Goal: Check status: Check status

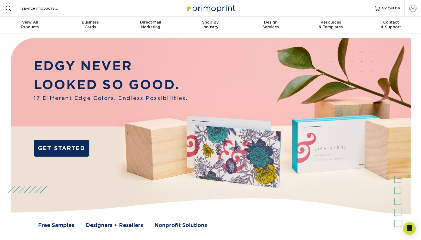
click at [413, 8] on span at bounding box center [412, 8] width 7 height 7
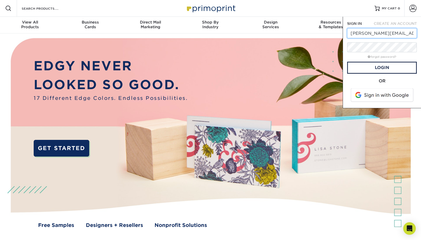
type input "[PERSON_NAME][EMAIL_ADDRESS][DOMAIN_NAME]"
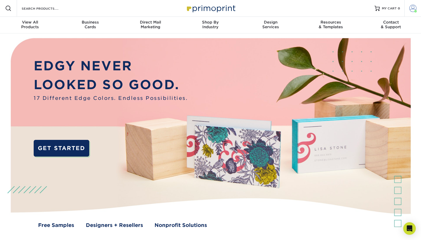
click at [412, 8] on span at bounding box center [412, 8] width 7 height 7
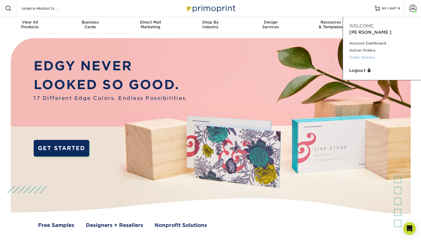
click at [360, 54] on link "Order History" at bounding box center [381, 57] width 65 height 7
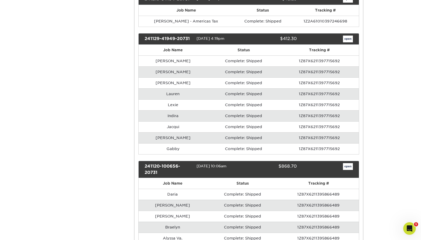
scroll to position [186, 0]
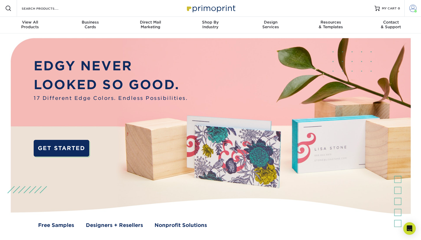
click at [411, 8] on span at bounding box center [412, 8] width 7 height 7
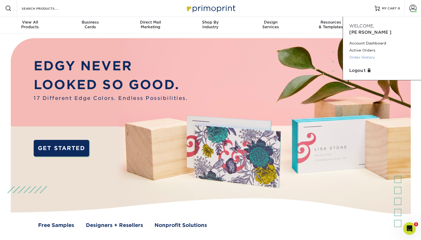
click at [366, 54] on link "Order History" at bounding box center [381, 57] width 65 height 7
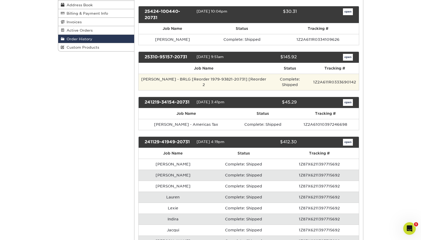
scroll to position [92, 0]
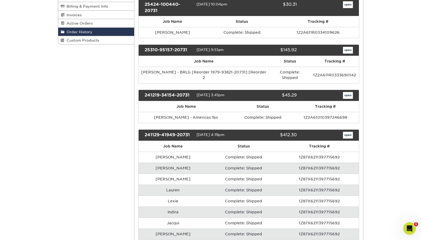
click at [348, 131] on link "open" at bounding box center [348, 134] width 10 height 7
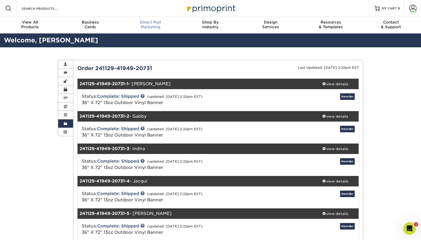
scroll to position [0, 0]
